Goal: Find contact information: Find contact information

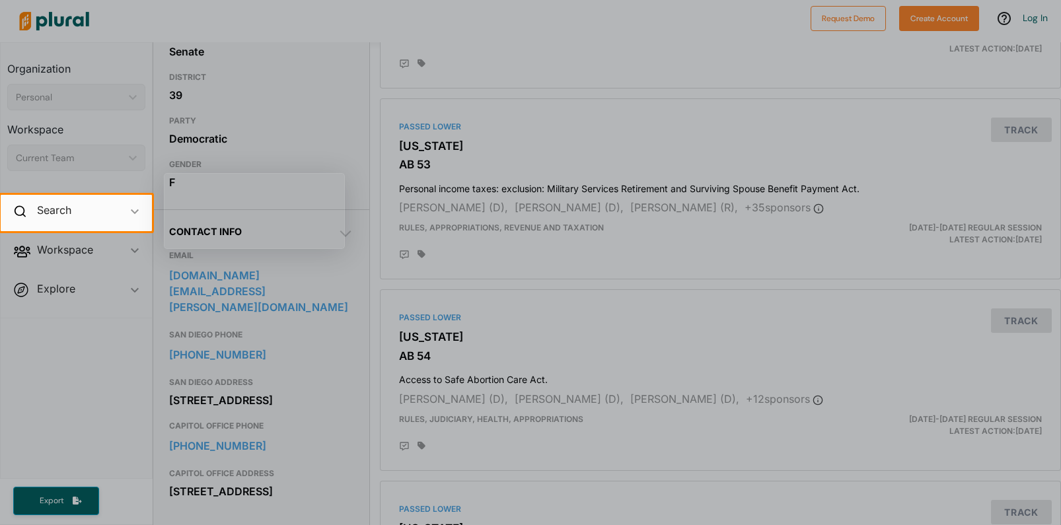
scroll to position [264, 0]
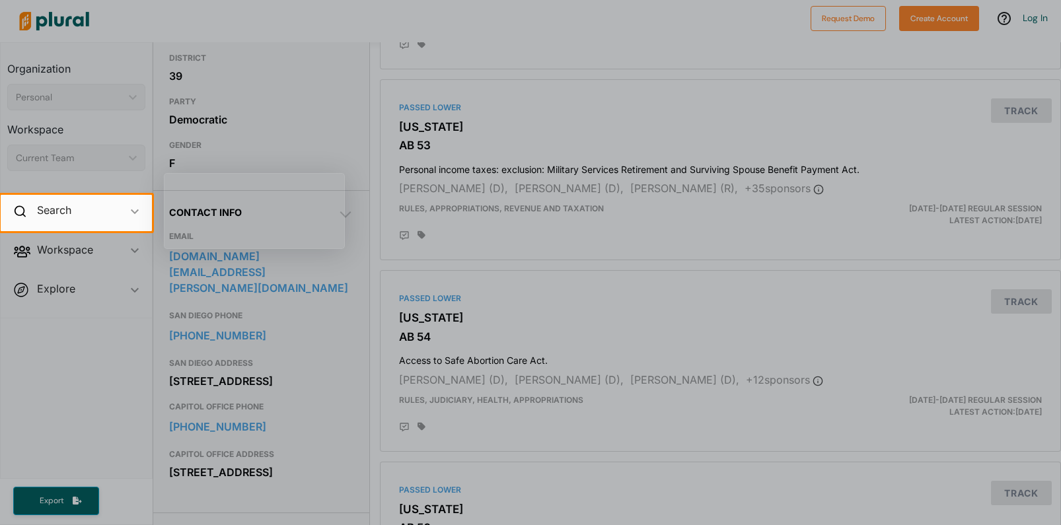
drag, startPoint x: 1058, startPoint y: 120, endPoint x: 1056, endPoint y: 59, distance: 61.5
click at [1056, 59] on div at bounding box center [530, 97] width 1061 height 195
drag, startPoint x: 1056, startPoint y: 89, endPoint x: 1059, endPoint y: 55, distance: 34.6
click at [1059, 55] on div at bounding box center [530, 97] width 1061 height 195
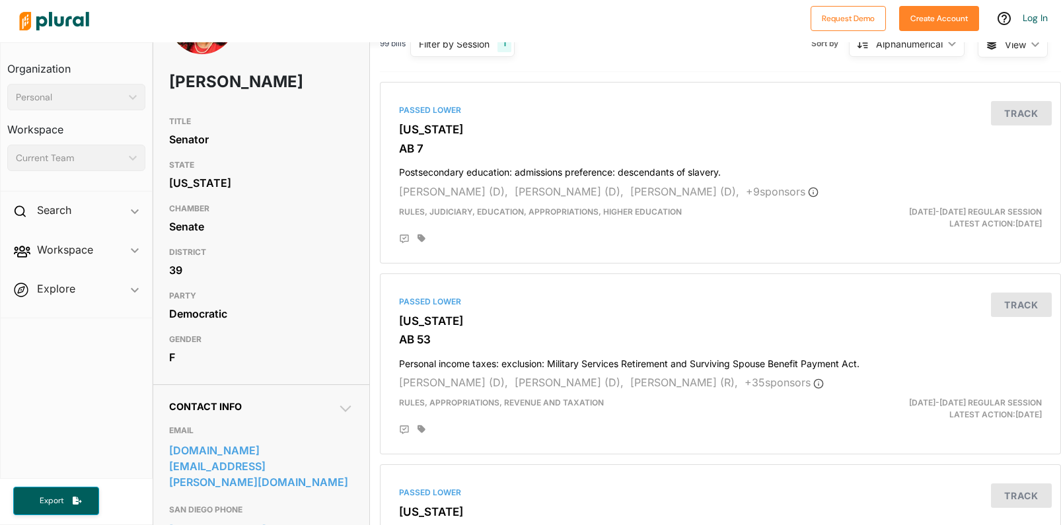
scroll to position [0, 0]
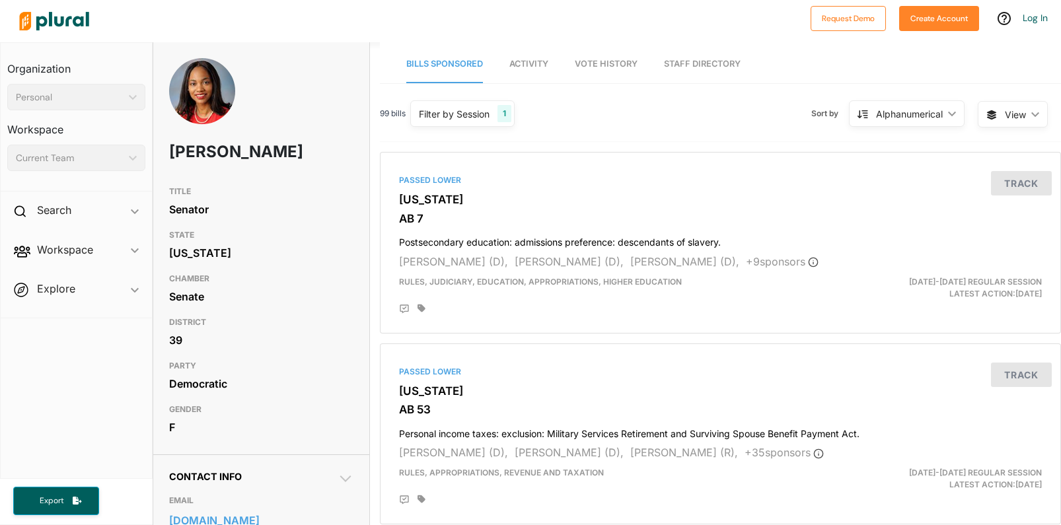
click at [250, 37] on div at bounding box center [408, 21] width 791 height 46
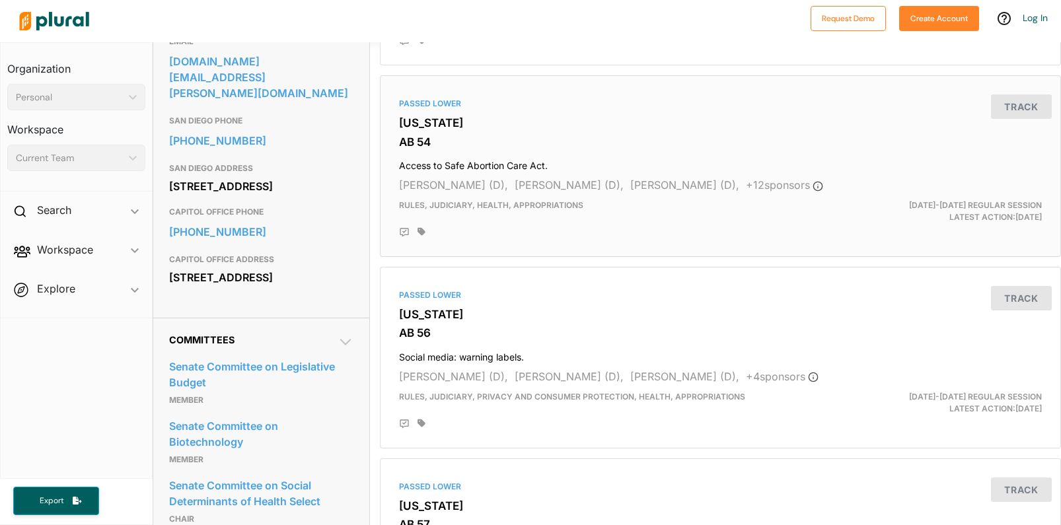
scroll to position [463, 0]
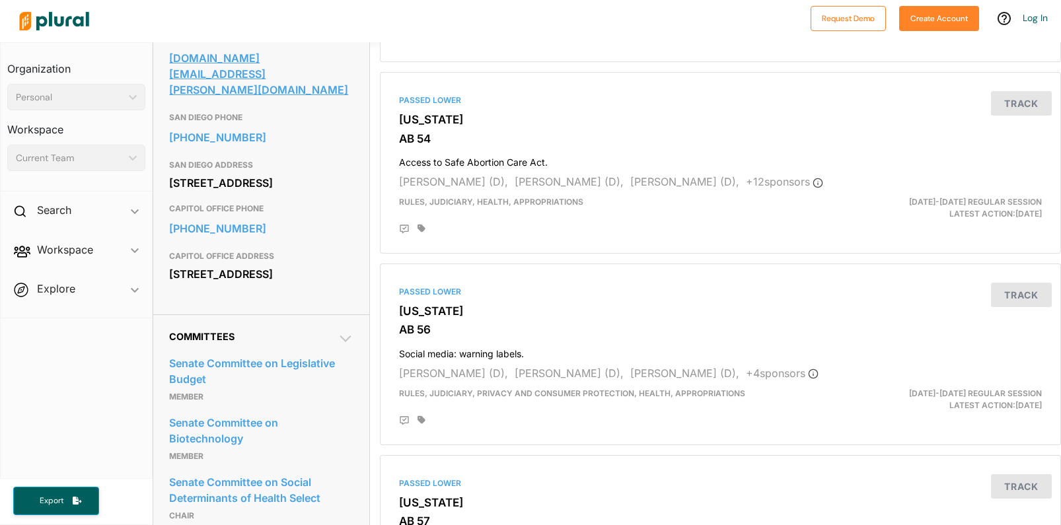
click at [321, 83] on link "[DOMAIN_NAME][EMAIL_ADDRESS][PERSON_NAME][DOMAIN_NAME]" at bounding box center [261, 74] width 184 height 52
drag, startPoint x: 194, startPoint y: 21, endPoint x: 200, endPoint y: 19, distance: 6.9
click at [194, 21] on div at bounding box center [408, 21] width 791 height 46
